Goal: Complete application form

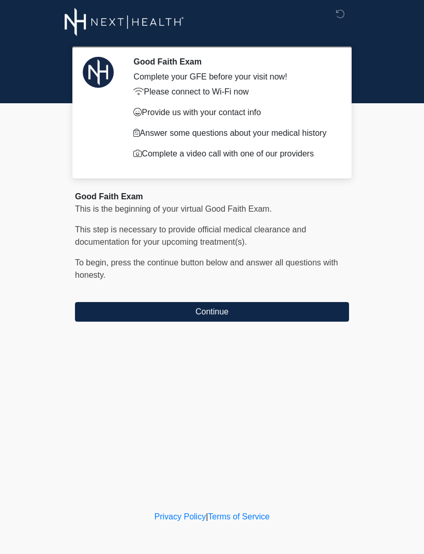
click at [223, 305] on button "Continue" at bounding box center [212, 312] width 274 height 20
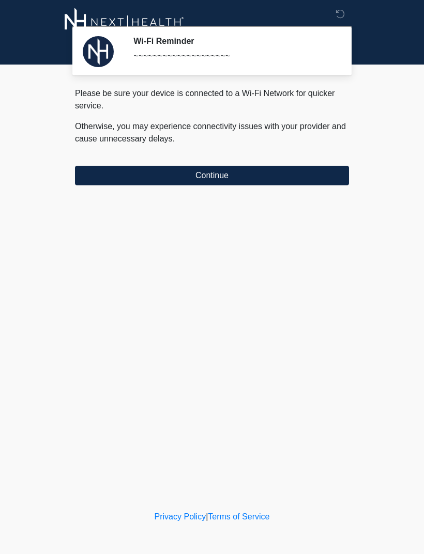
click at [223, 176] on button "Continue" at bounding box center [212, 176] width 274 height 20
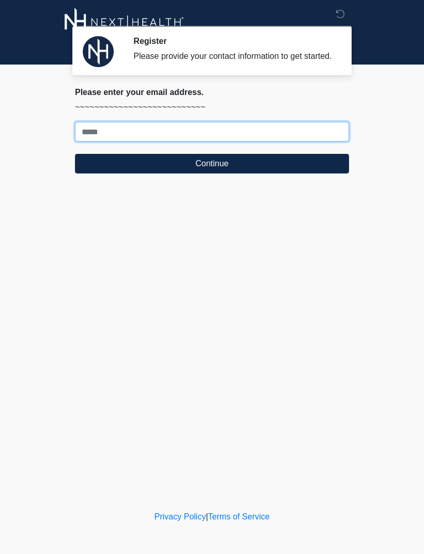
click at [168, 142] on input "Where should we email your treatment plan?" at bounding box center [212, 132] width 274 height 20
click at [181, 142] on input "**********" at bounding box center [212, 132] width 274 height 20
type input "**********"
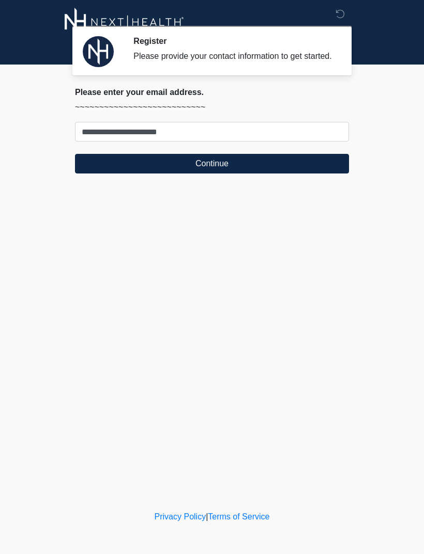
click at [233, 174] on button "Continue" at bounding box center [212, 164] width 274 height 20
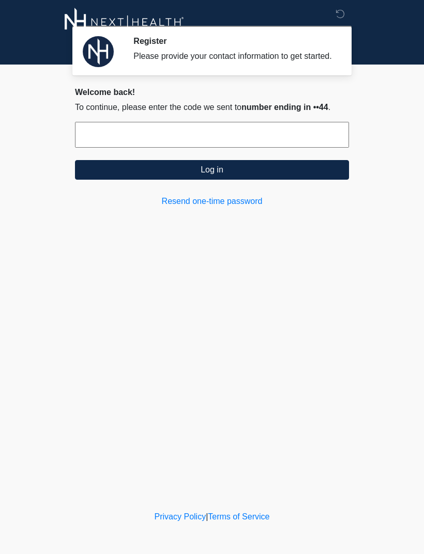
click at [241, 143] on input "text" at bounding box center [212, 135] width 274 height 26
type input "******"
click at [250, 180] on button "Log in" at bounding box center [212, 170] width 274 height 20
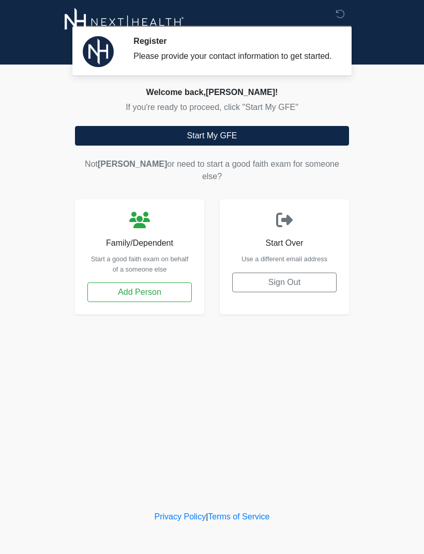
click at [221, 146] on button "Start My GFE" at bounding box center [212, 136] width 274 height 20
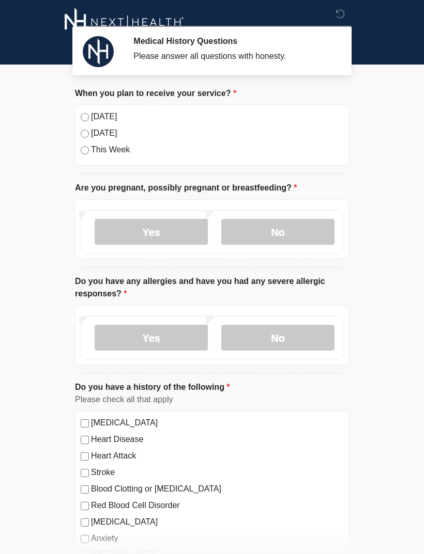
click at [88, 114] on div "[DATE]" at bounding box center [212, 117] width 262 height 12
click at [292, 244] on label "No" at bounding box center [277, 232] width 113 height 26
click at [288, 341] on label "No" at bounding box center [277, 338] width 113 height 26
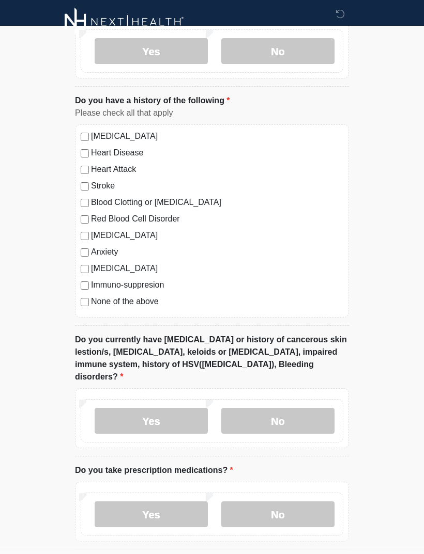
scroll to position [307, 0]
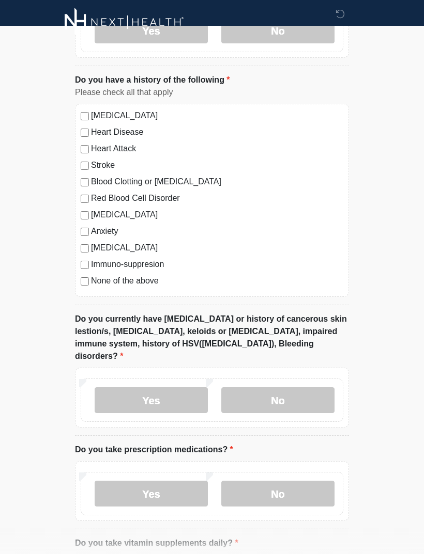
click at [290, 394] on label "No" at bounding box center [277, 400] width 113 height 26
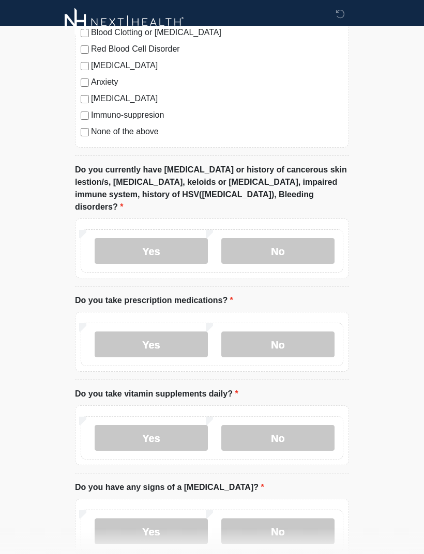
scroll to position [462, 0]
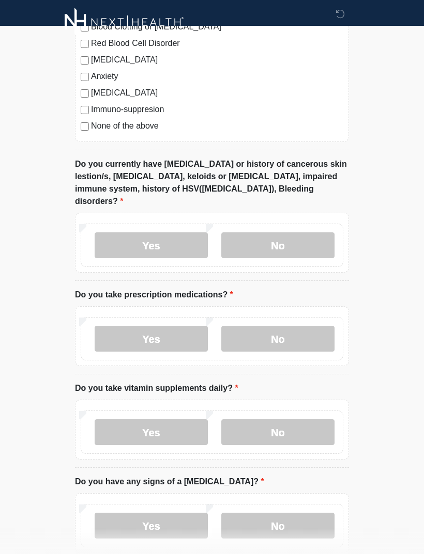
click at [285, 326] on label "No" at bounding box center [277, 339] width 113 height 26
click at [173, 419] on label "Yes" at bounding box center [151, 432] width 113 height 26
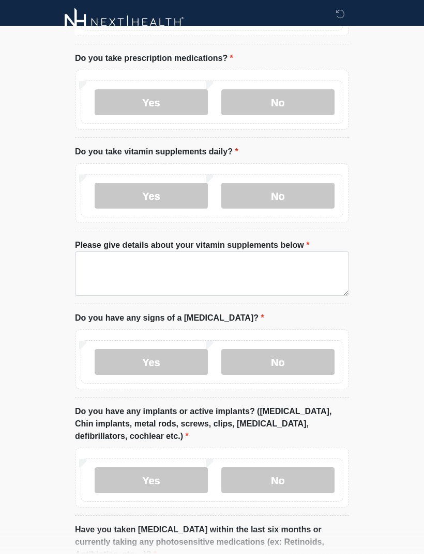
scroll to position [700, 0]
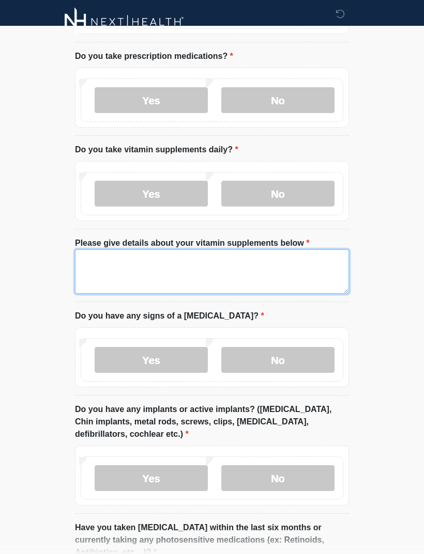
click at [229, 254] on textarea "Please give details about your vitamin supplements below" at bounding box center [212, 272] width 274 height 44
type textarea "****"
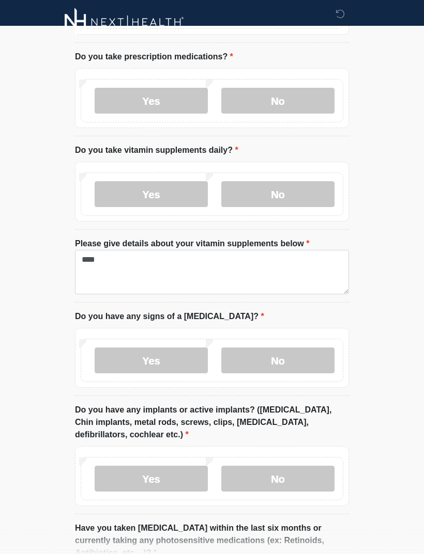
click at [298, 353] on label "No" at bounding box center [277, 361] width 113 height 26
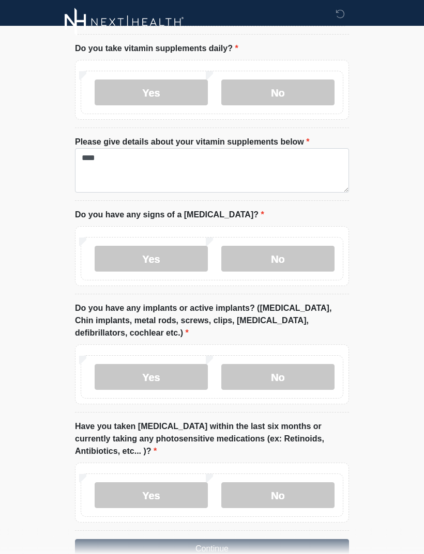
scroll to position [803, 0]
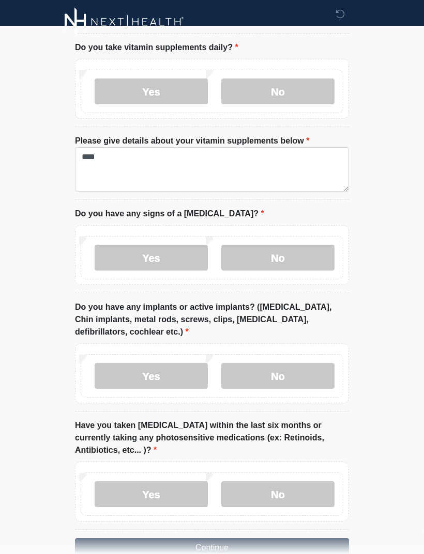
click at [299, 364] on label "No" at bounding box center [277, 377] width 113 height 26
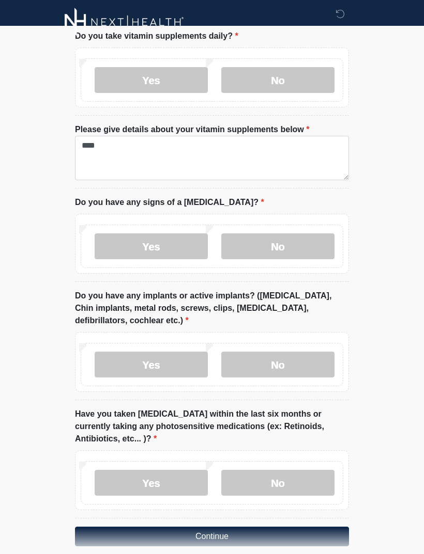
click at [291, 470] on label "No" at bounding box center [277, 483] width 113 height 26
click at [252, 527] on button "Continue" at bounding box center [212, 537] width 274 height 20
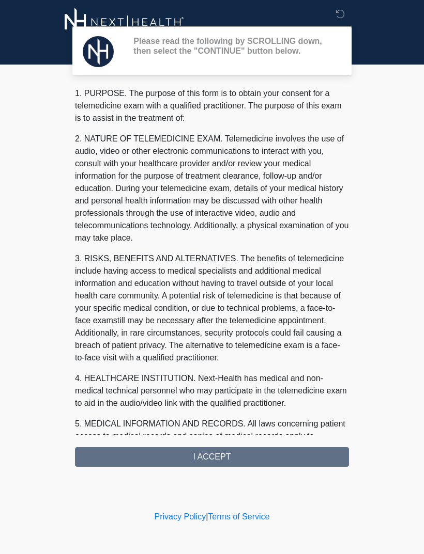
scroll to position [0, 0]
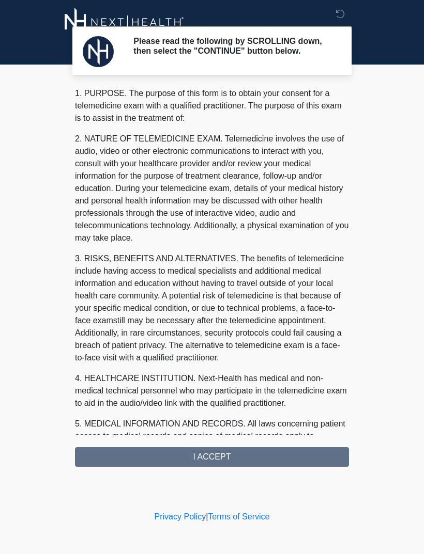
click at [245, 462] on div "1. PURPOSE. The purpose of this form is to obtain your consent for a telemedici…" at bounding box center [212, 277] width 274 height 380
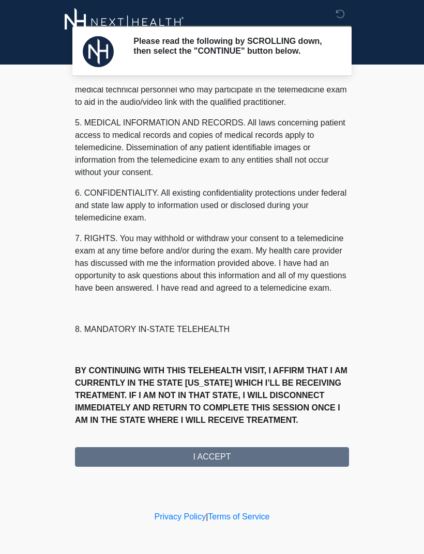
scroll to position [314, 0]
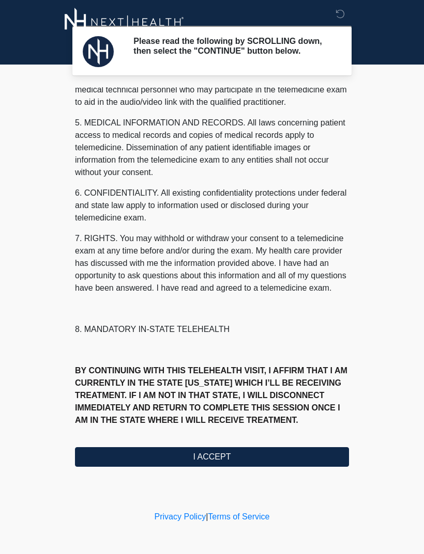
click at [225, 464] on button "I ACCEPT" at bounding box center [212, 457] width 274 height 20
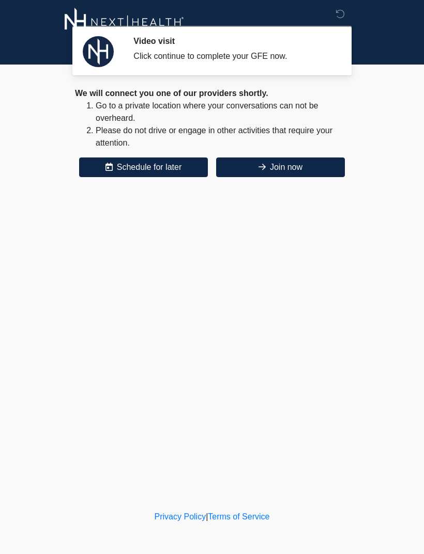
click at [170, 169] on button "Schedule for later" at bounding box center [143, 168] width 129 height 20
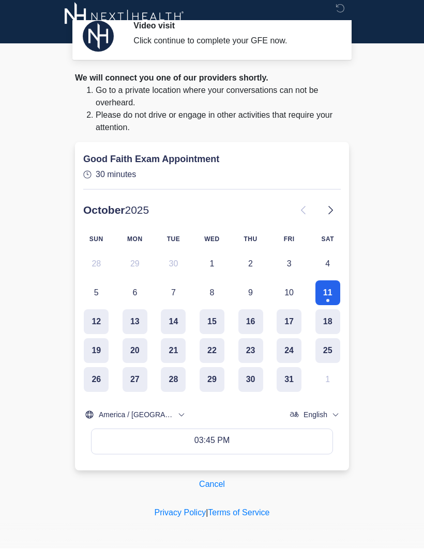
scroll to position [0, 0]
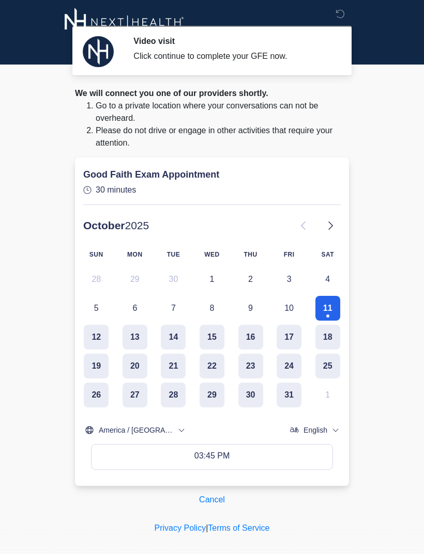
click at [211, 496] on button "Cancel" at bounding box center [211, 500] width 39 height 20
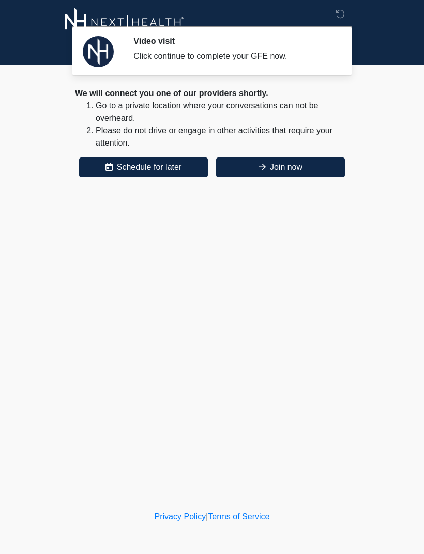
click at [259, 166] on icon at bounding box center [261, 167] width 7 height 8
click at [261, 166] on icon at bounding box center [261, 167] width 7 height 8
